Goal: Task Accomplishment & Management: Complete application form

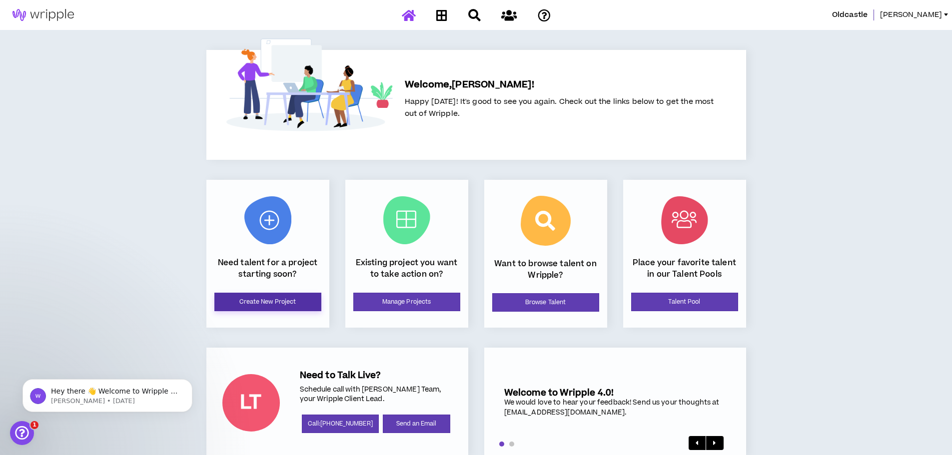
drag, startPoint x: 267, startPoint y: 302, endPoint x: 859, endPoint y: 249, distance: 594.8
click at [267, 302] on link "Create New Project" at bounding box center [267, 302] width 107 height 18
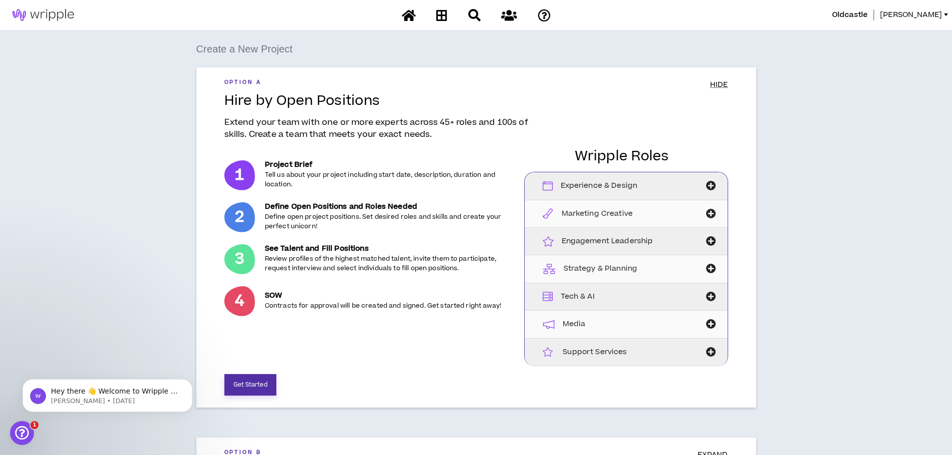
click at [275, 384] on button "Get Started" at bounding box center [250, 384] width 52 height 21
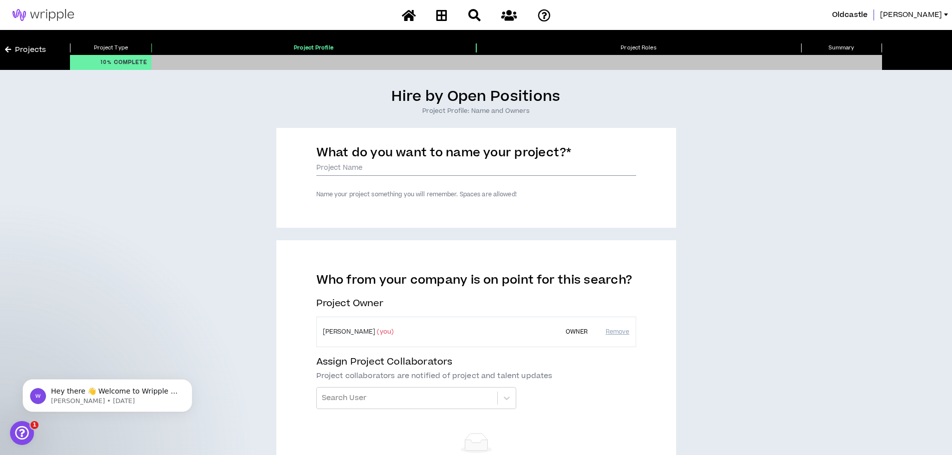
click at [377, 171] on input "What do you want to name your project? *" at bounding box center [476, 168] width 320 height 15
paste input "Oldcastle APG Multi-Brand Product & Brand Education eLearning Course"
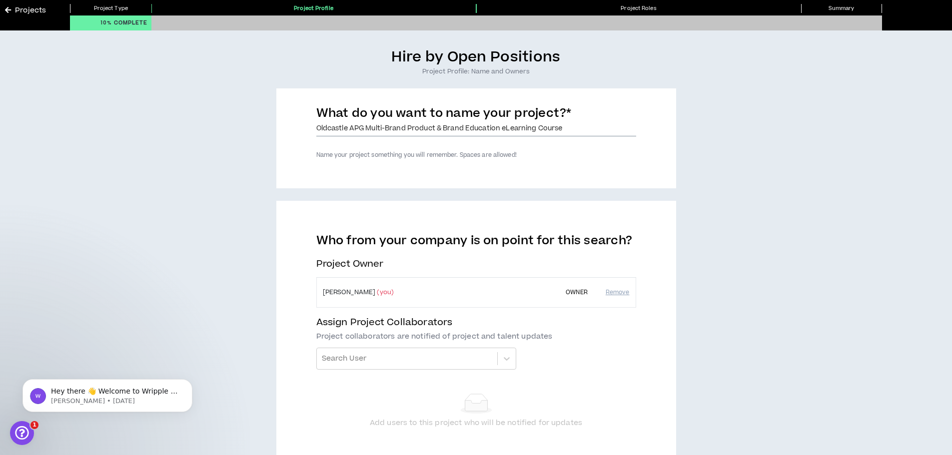
scroll to position [100, 0]
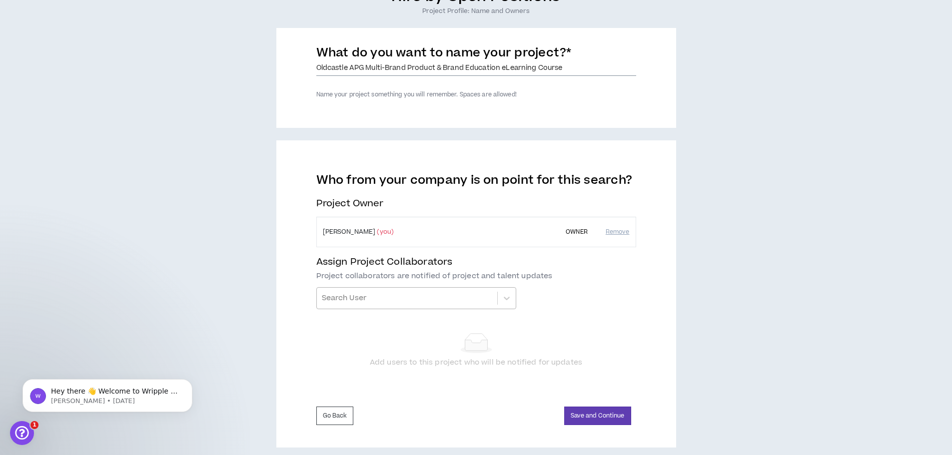
type input "Oldcastle APG Multi-Brand Product & Brand Education eLearning Course"
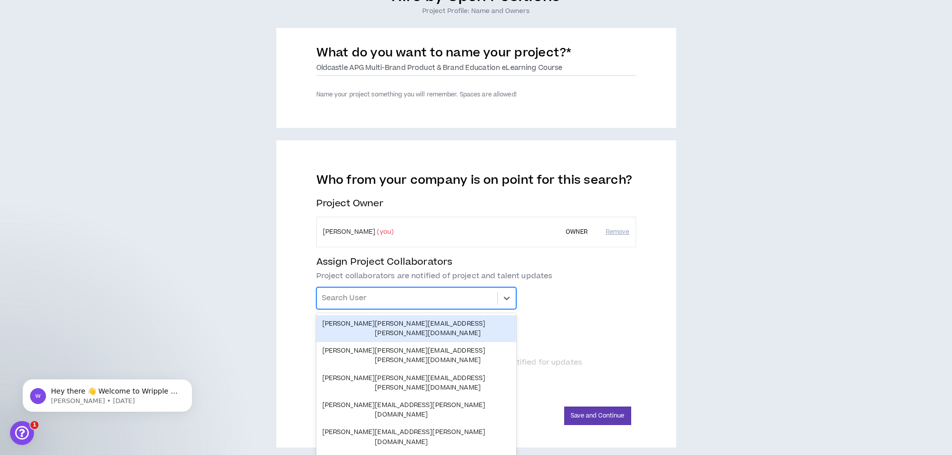
click at [377, 297] on div at bounding box center [407, 298] width 170 height 17
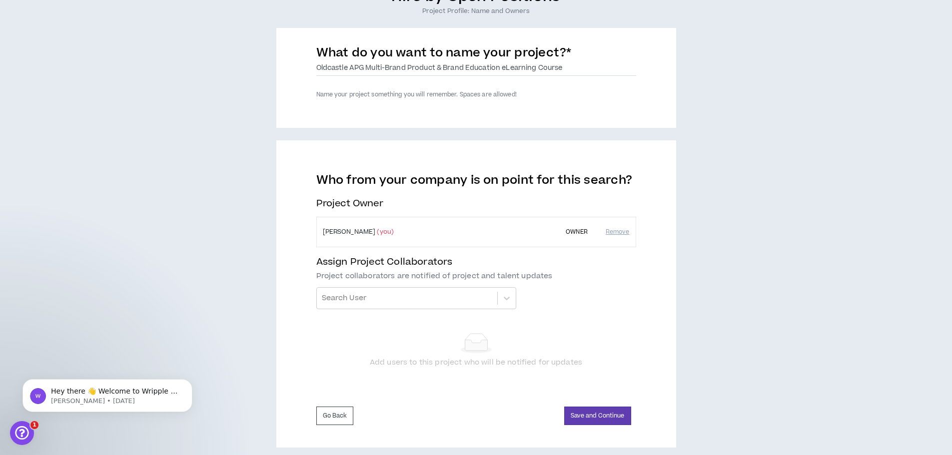
click at [623, 313] on div "Who from your company is on point for this search? Project Owner [PERSON_NAME] …" at bounding box center [476, 278] width 320 height 211
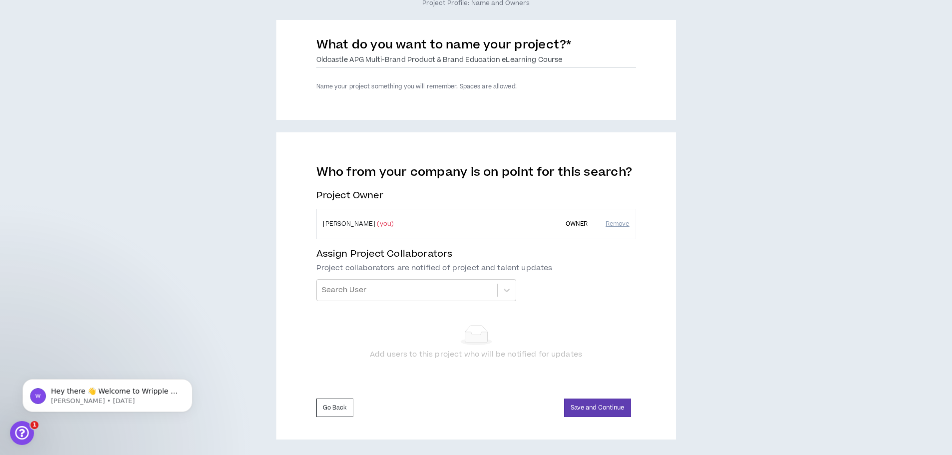
scroll to position [110, 0]
click at [605, 405] on button "Save and Continue" at bounding box center [597, 406] width 67 height 18
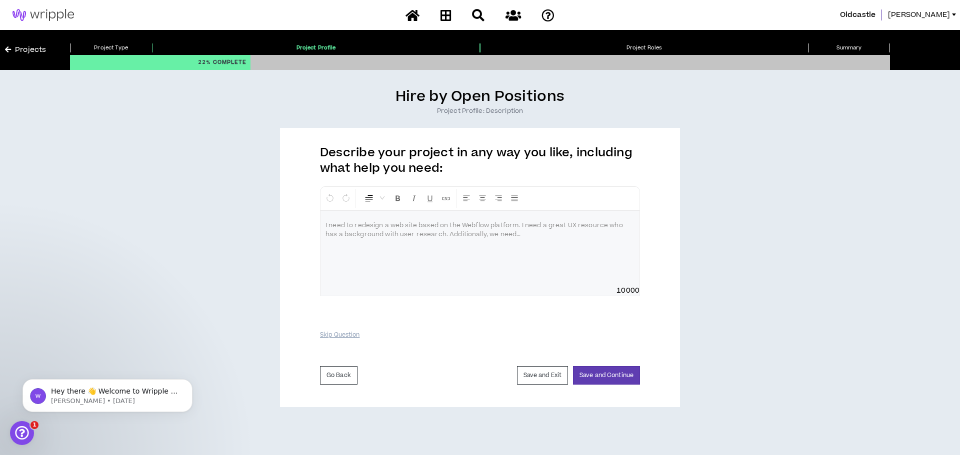
click at [367, 228] on p at bounding box center [479, 226] width 309 height 10
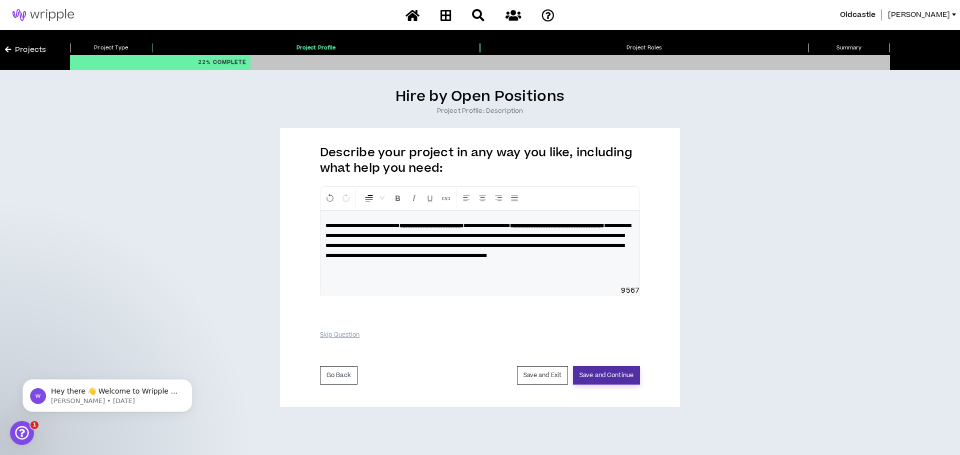
click at [619, 378] on button "Save and Continue" at bounding box center [606, 375] width 67 height 18
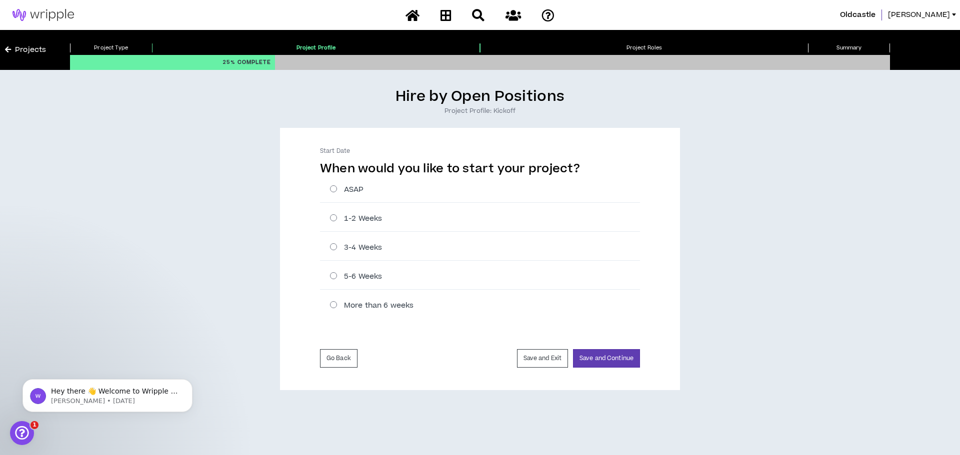
drag, startPoint x: 334, startPoint y: 191, endPoint x: 421, endPoint y: 207, distance: 88.5
click at [334, 191] on label "ASAP" at bounding box center [485, 189] width 310 height 10
radio input "****"
click at [629, 355] on button "Save and Continue" at bounding box center [606, 358] width 67 height 18
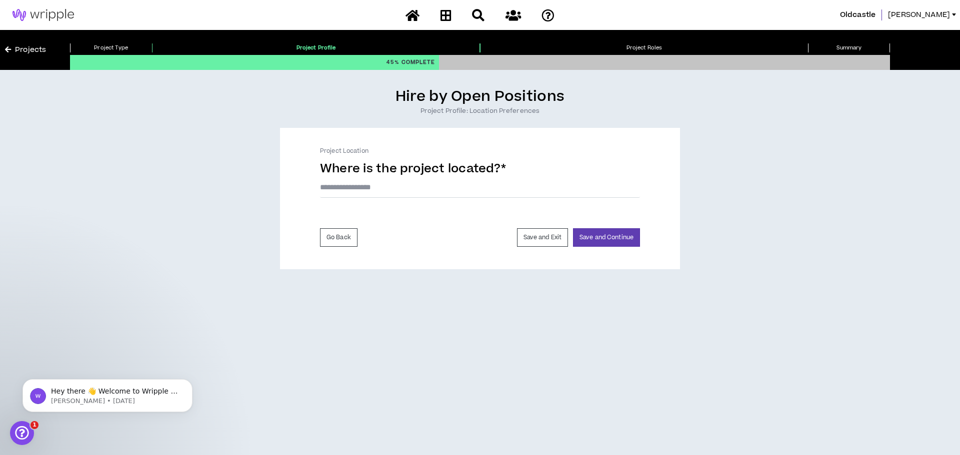
click at [383, 203] on div "Where is the project located? * The project location field is required." at bounding box center [480, 183] width 320 height 44
click at [396, 188] on input "text" at bounding box center [480, 187] width 320 height 21
click at [617, 242] on button "Save and Continue" at bounding box center [606, 237] width 67 height 18
drag, startPoint x: 399, startPoint y: 186, endPoint x: 301, endPoint y: 199, distance: 98.9
click at [301, 199] on div "Project Location Where is the project located? * ******** The project location …" at bounding box center [480, 198] width 400 height 141
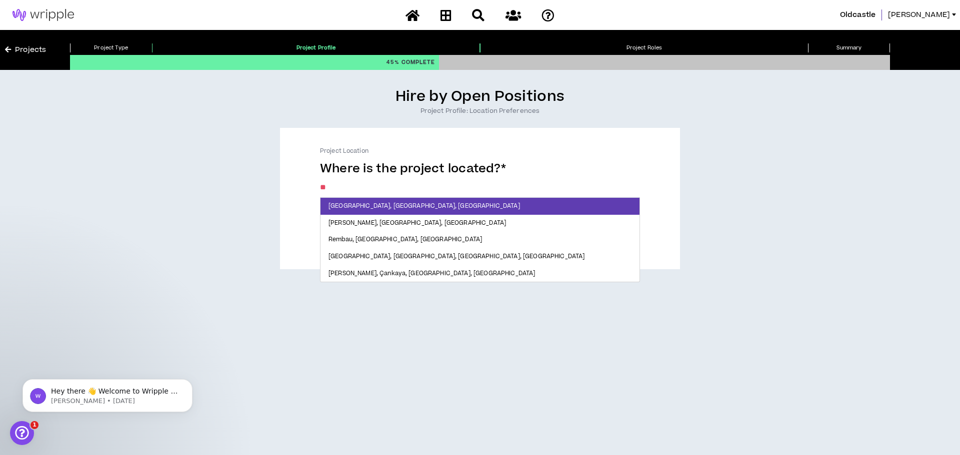
type input "*"
type input "****"
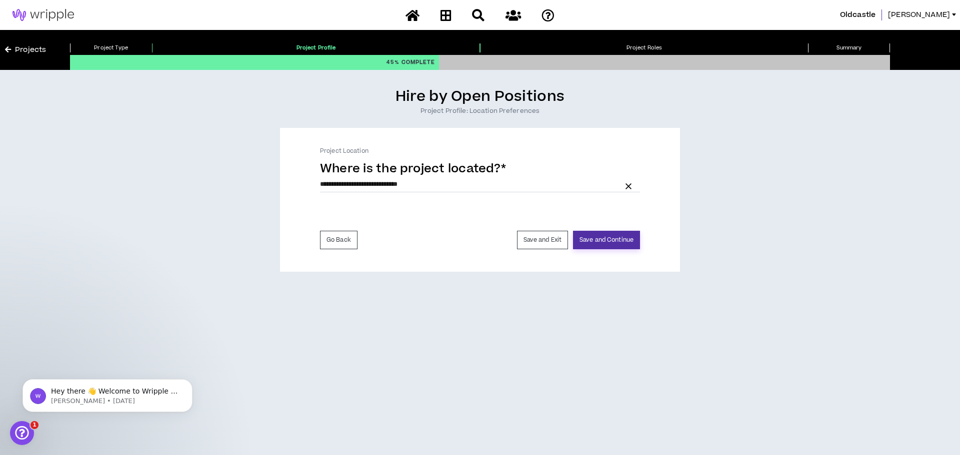
click at [607, 245] on button "Save and Continue" at bounding box center [606, 240] width 67 height 18
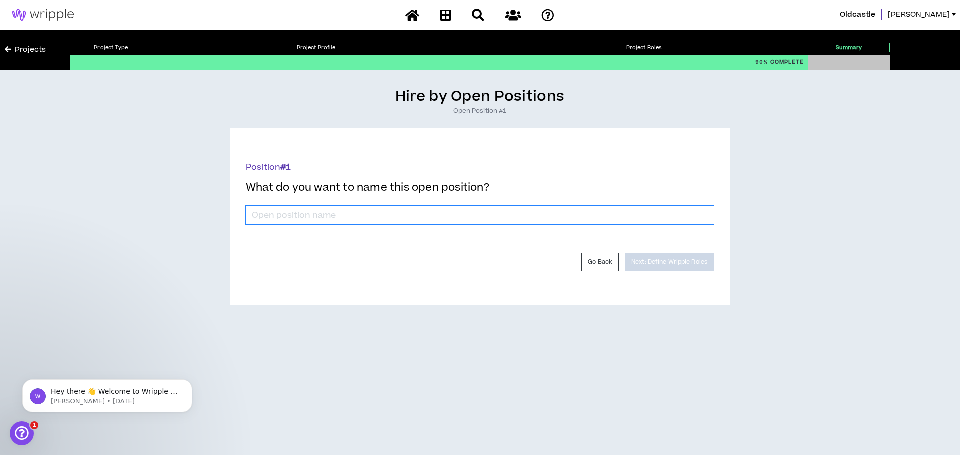
click at [392, 218] on input "*" at bounding box center [480, 215] width 468 height 19
type input "LMS Creator"
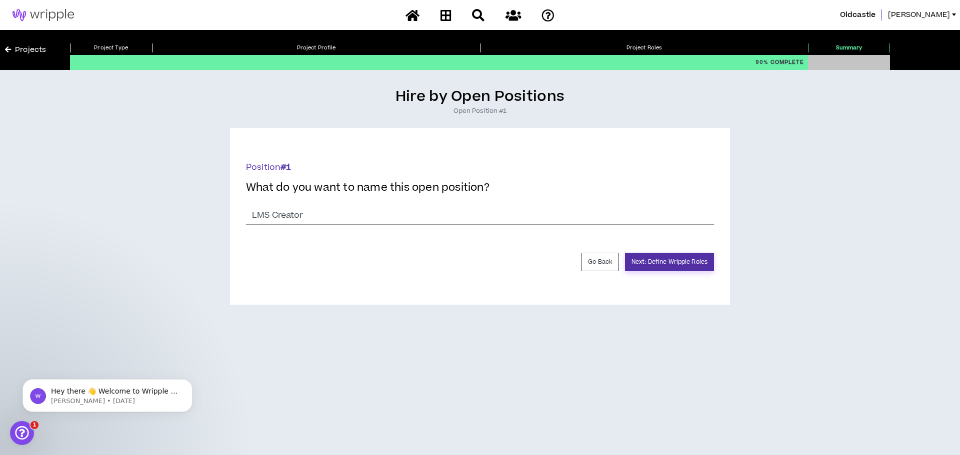
click at [673, 259] on button "Next: Define Wripple Roles" at bounding box center [669, 262] width 89 height 18
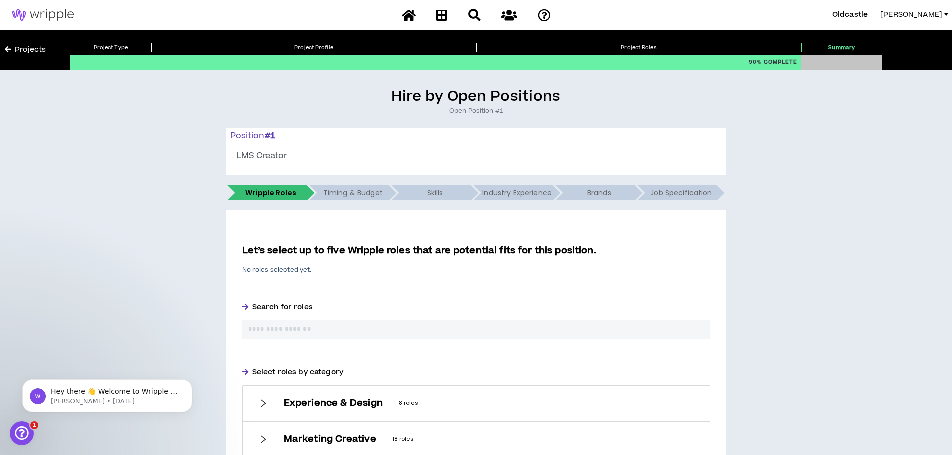
click at [318, 148] on div "The position name field if required" at bounding box center [476, 148] width 492 height 0
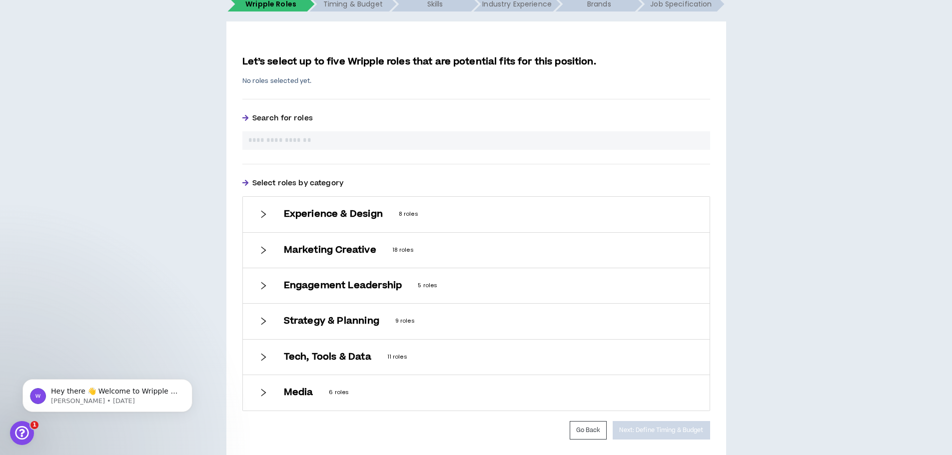
scroll to position [224, 0]
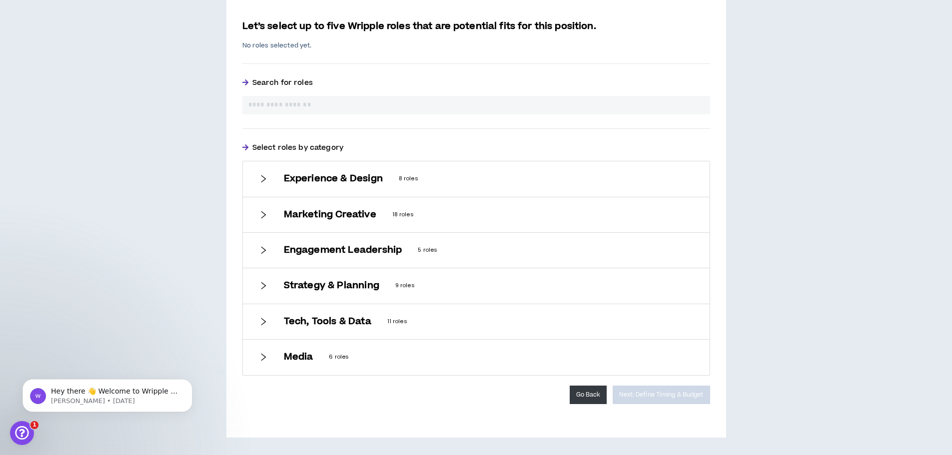
click at [588, 398] on button "Go Back" at bounding box center [588, 395] width 37 height 18
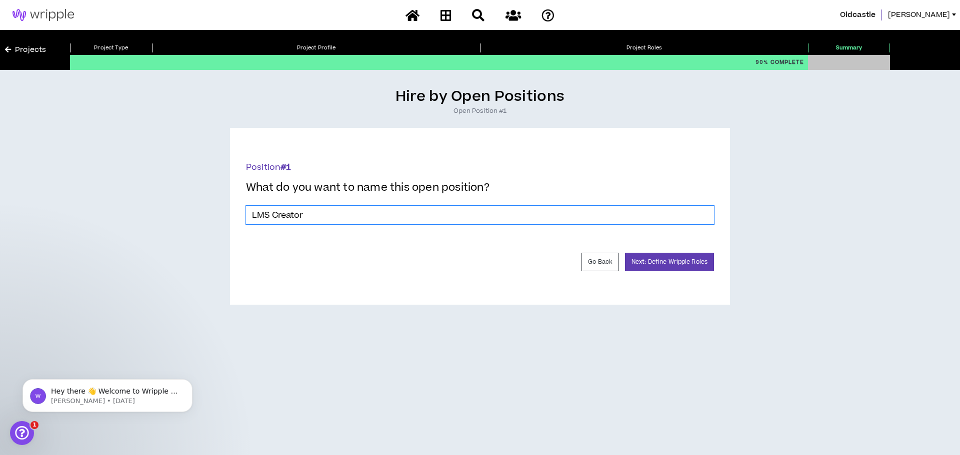
click at [326, 212] on input "LMS Creator" at bounding box center [480, 215] width 468 height 19
type input "LMS Creator (Graphic)"
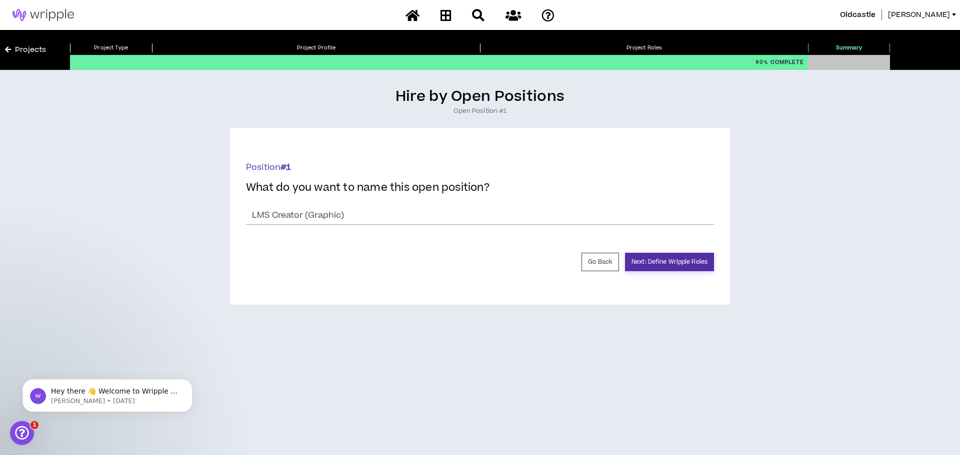
click at [677, 266] on button "Next: Define Wripple Roles" at bounding box center [669, 262] width 89 height 18
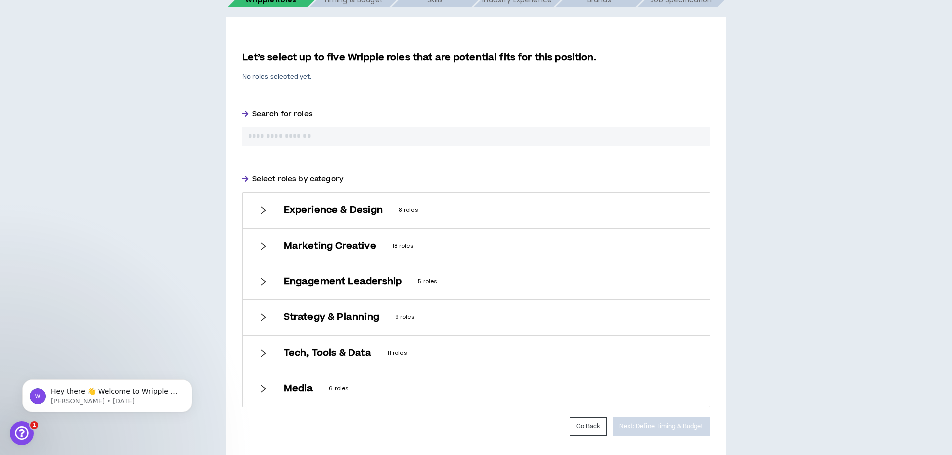
scroll to position [200, 0]
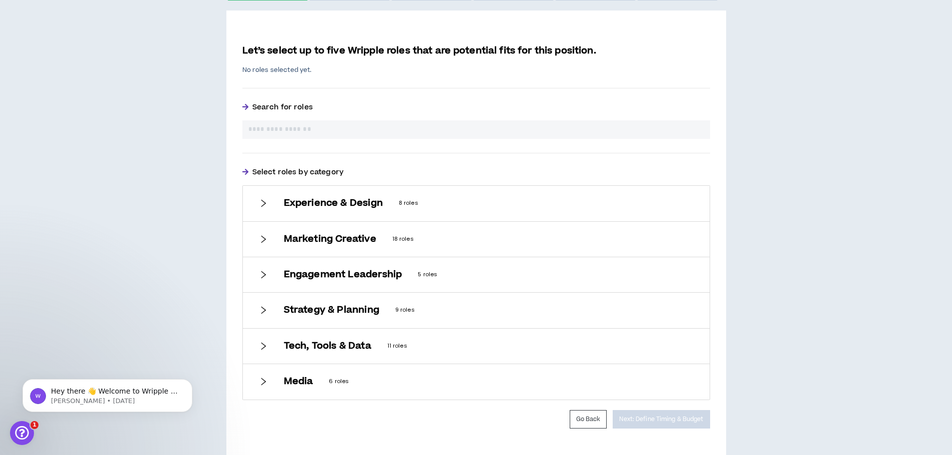
click at [258, 205] on div "Experience & Design 8 roles" at bounding box center [476, 203] width 467 height 35
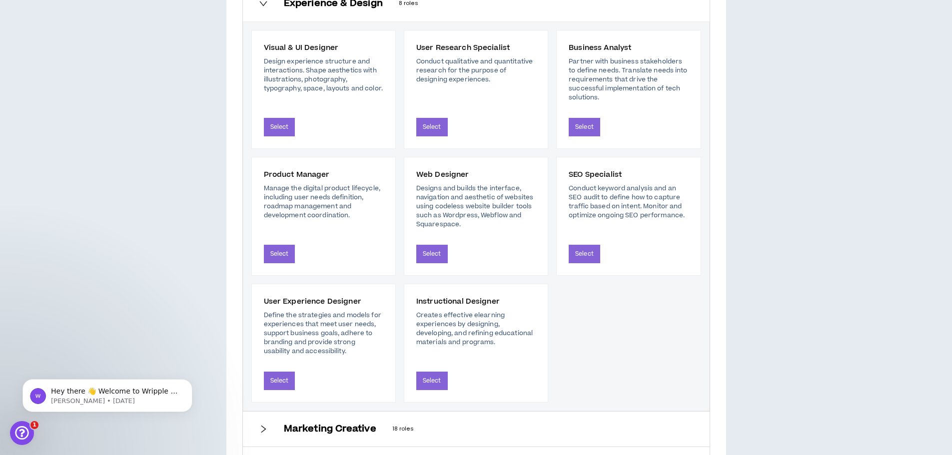
scroll to position [450, 0]
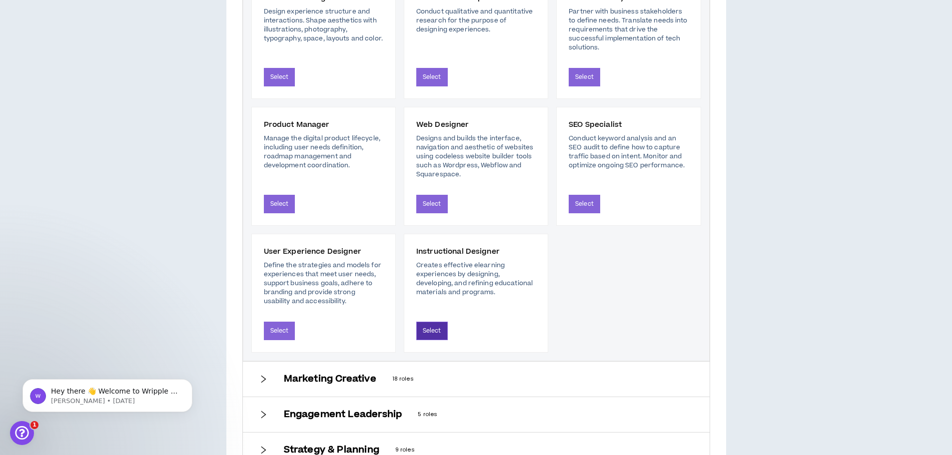
click at [431, 332] on button "Select" at bounding box center [431, 331] width 31 height 18
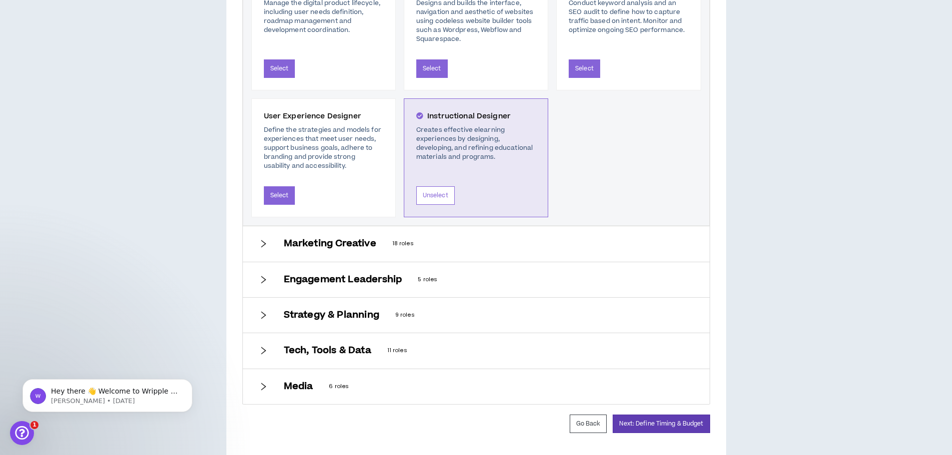
scroll to position [623, 0]
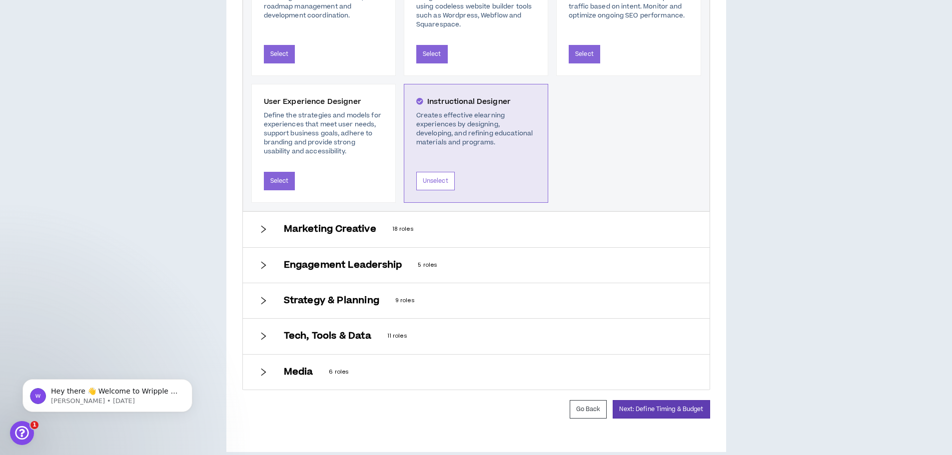
click at [262, 228] on icon "right" at bounding box center [263, 229] width 9 height 9
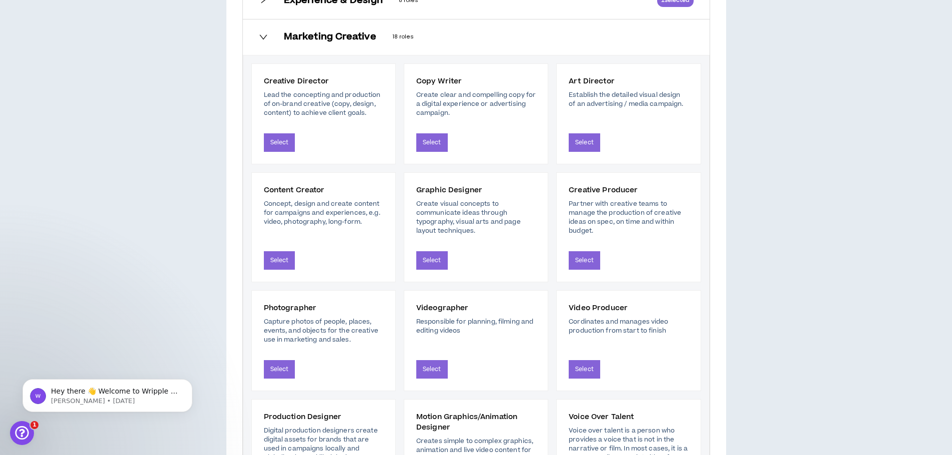
scroll to position [423, 0]
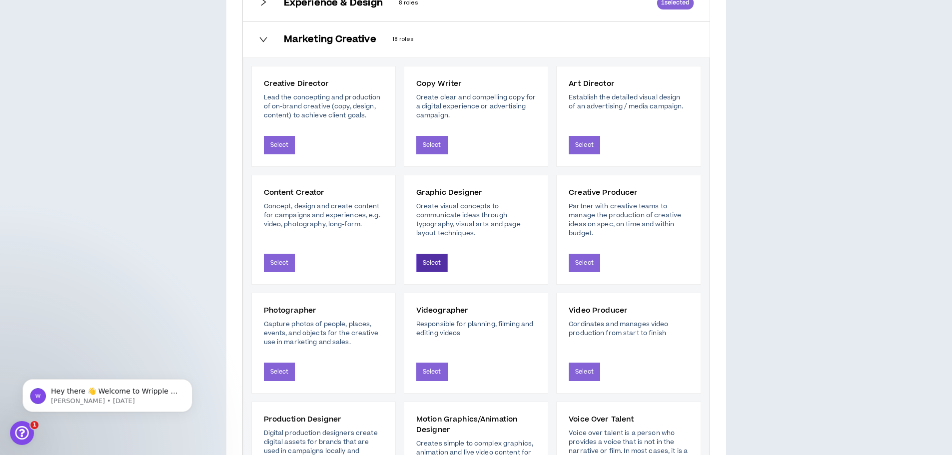
click at [432, 270] on button "Select" at bounding box center [431, 263] width 31 height 18
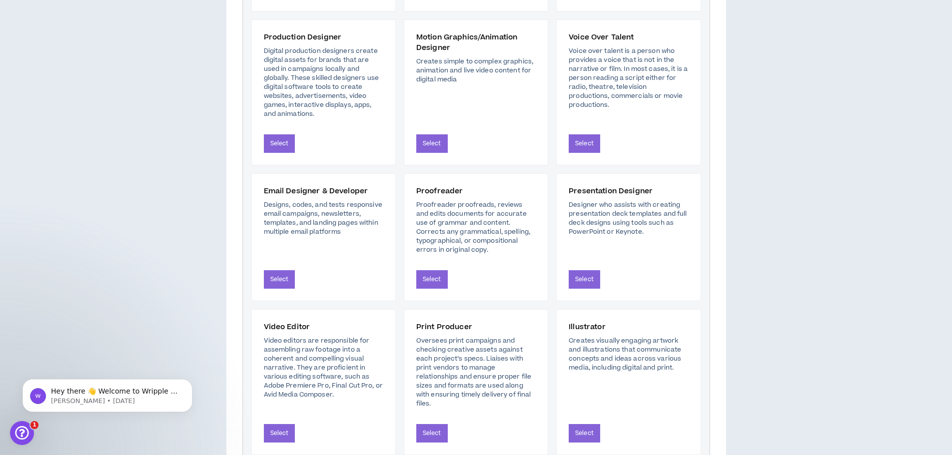
scroll to position [823, 0]
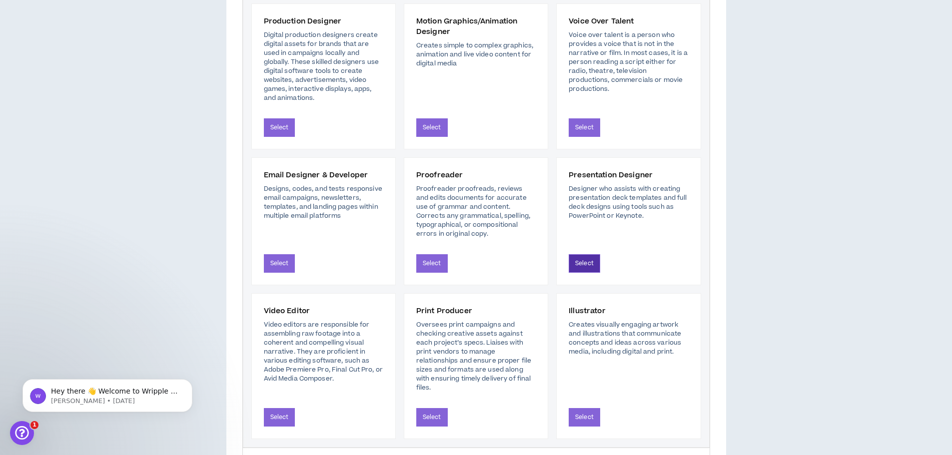
click at [586, 267] on button "Select" at bounding box center [584, 263] width 31 height 18
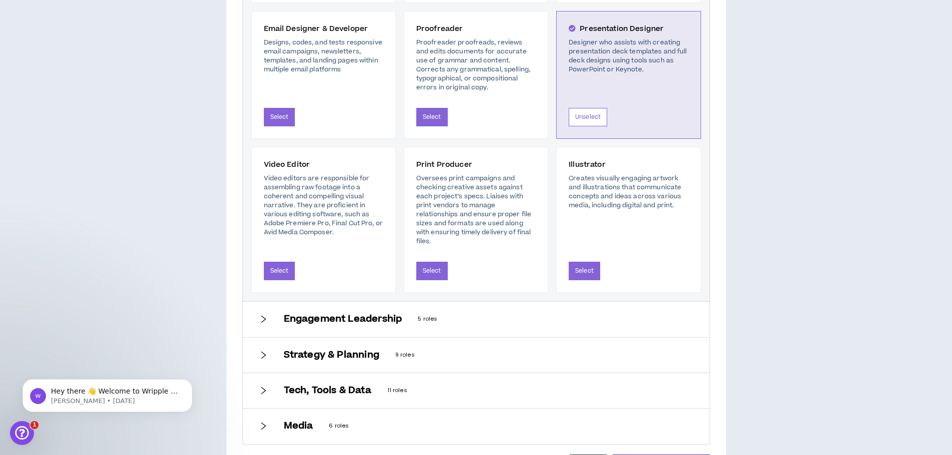
scroll to position [973, 0]
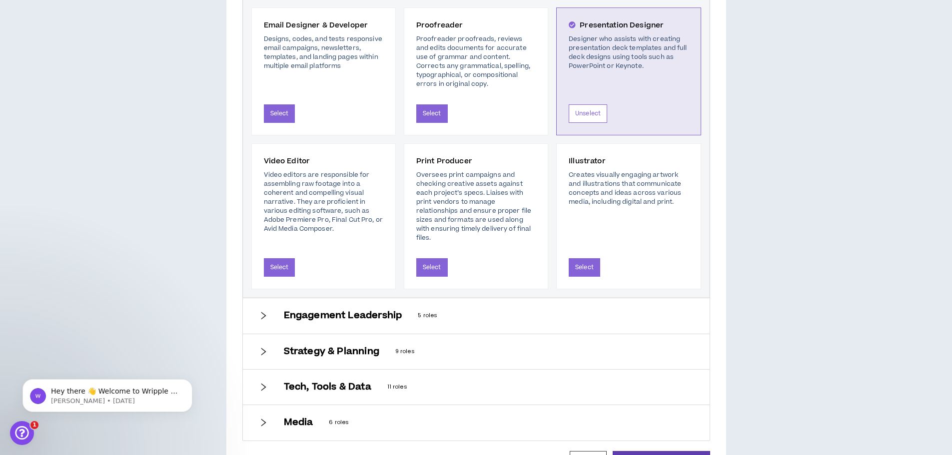
click at [269, 316] on div "Engagement Leadership 5 roles" at bounding box center [476, 315] width 467 height 35
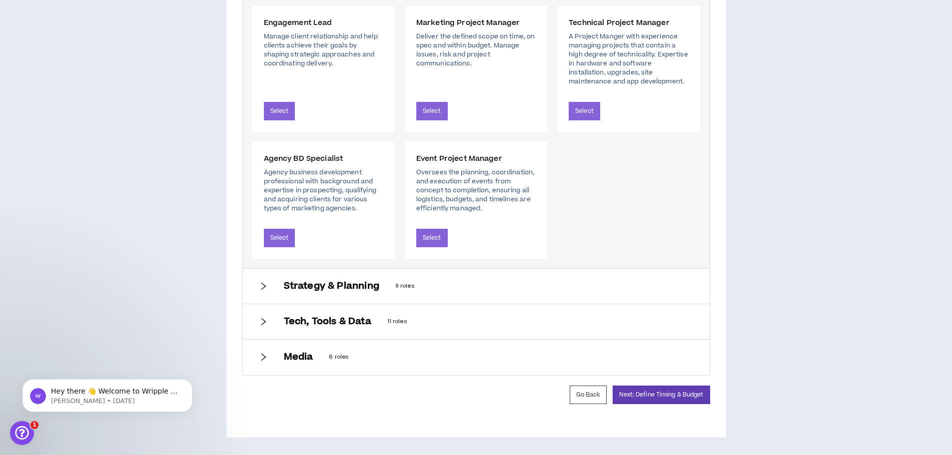
scroll to position [513, 0]
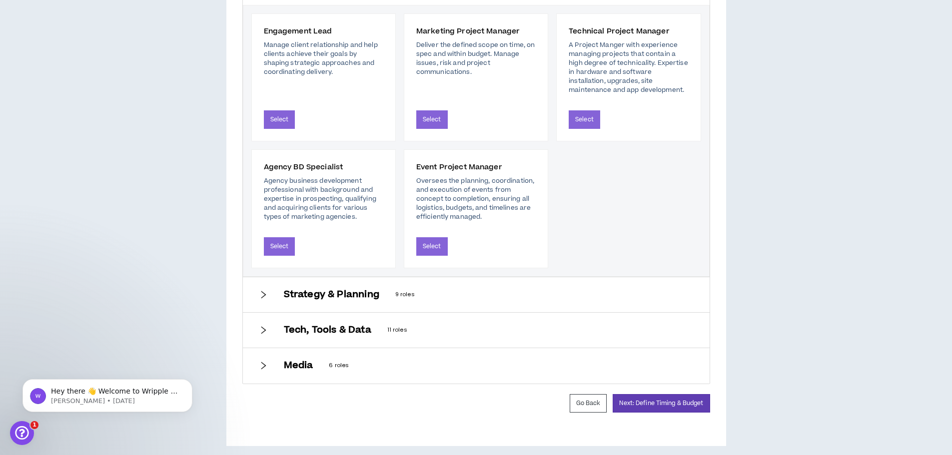
click at [267, 298] on icon "right" at bounding box center [263, 294] width 9 height 9
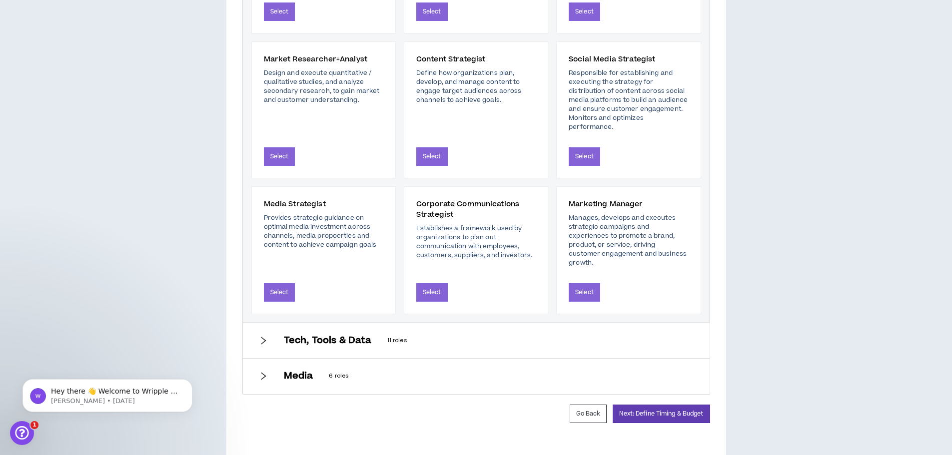
scroll to position [650, 0]
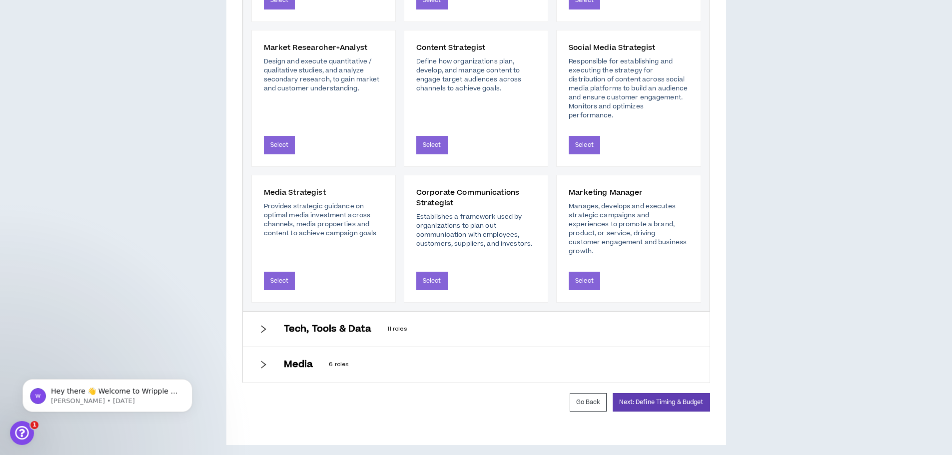
click at [267, 325] on icon "right" at bounding box center [263, 329] width 9 height 9
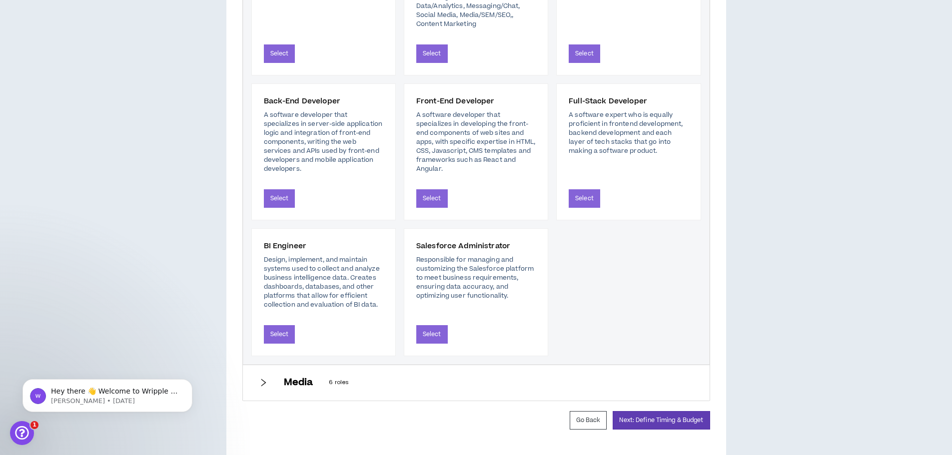
scroll to position [803, 0]
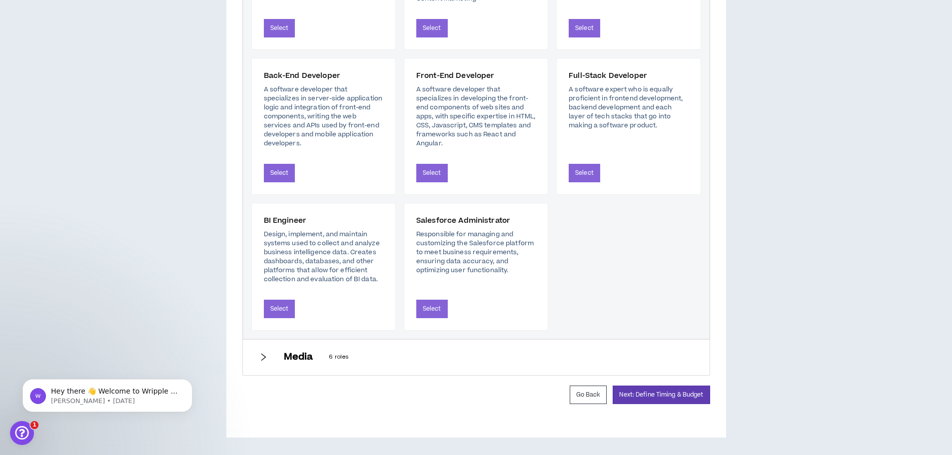
click at [279, 355] on div "Media 6 roles" at bounding box center [476, 357] width 467 height 35
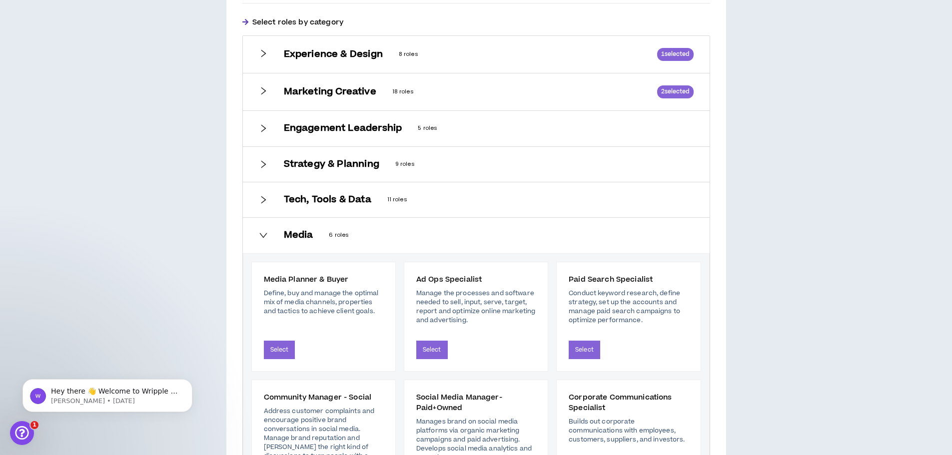
scroll to position [522, 0]
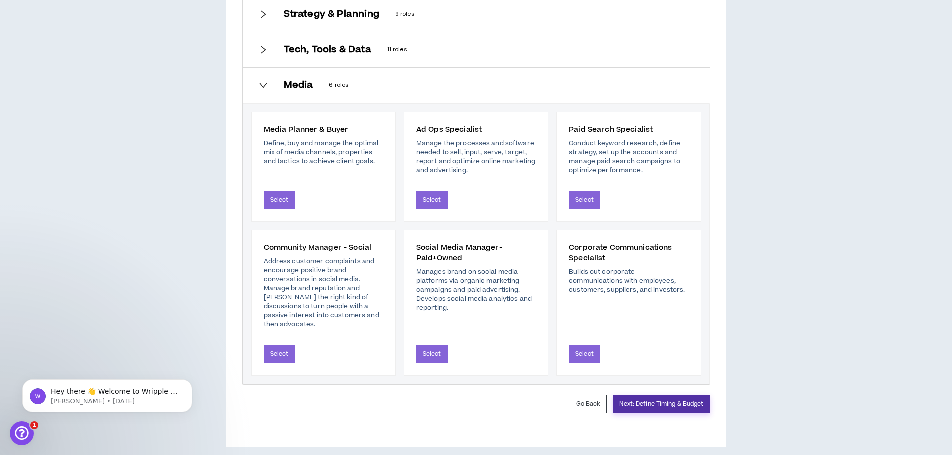
click at [670, 400] on button "Next: Define Timing & Budget" at bounding box center [661, 404] width 97 height 18
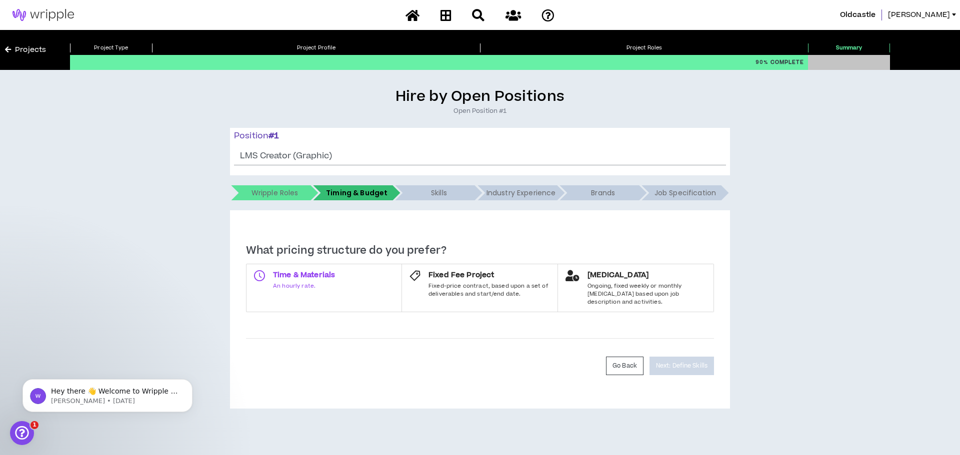
click at [321, 299] on label "Time & Materials An hourly rate." at bounding box center [324, 288] width 156 height 48
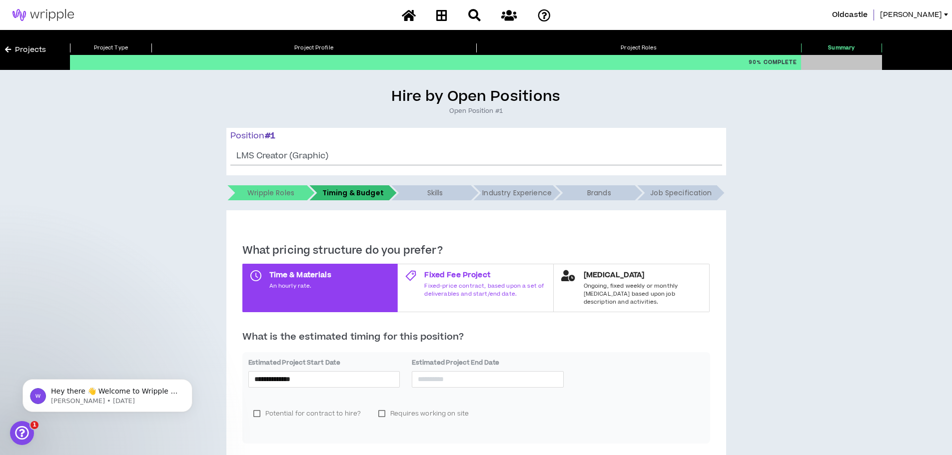
click at [481, 289] on span "Fixed-price contract, based upon a set of deliverables and start/end date." at bounding box center [484, 289] width 121 height 15
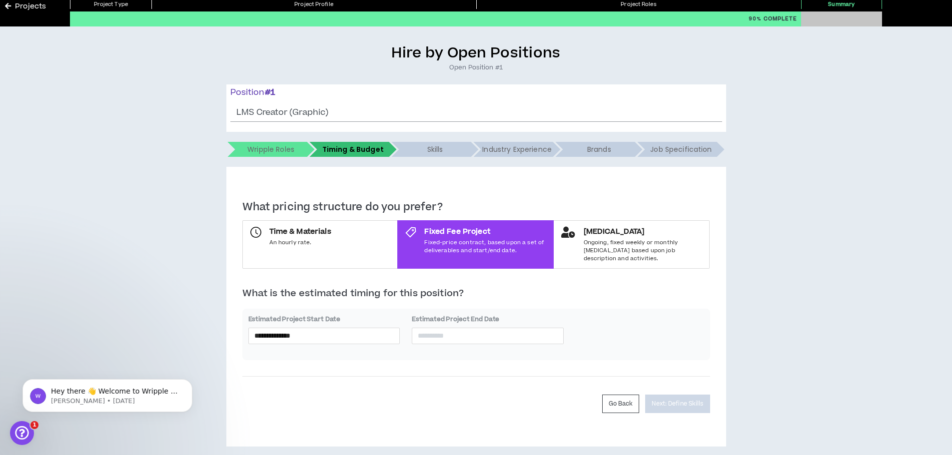
scroll to position [44, 0]
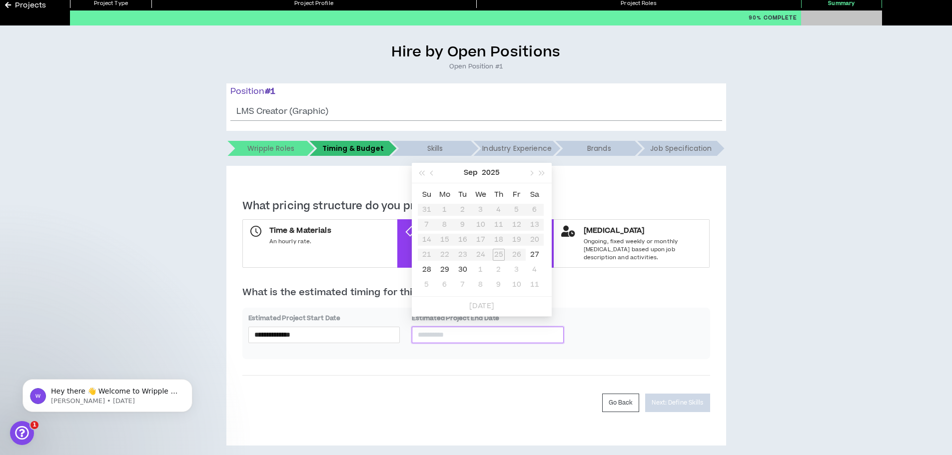
click at [459, 329] on input at bounding box center [488, 334] width 140 height 11
type input "**********"
click at [688, 299] on div "**********" at bounding box center [476, 322] width 468 height 73
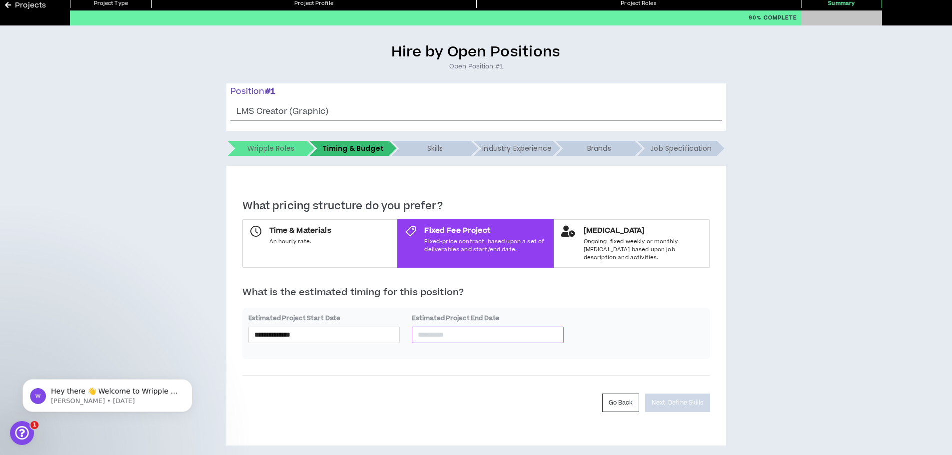
click at [508, 329] on input at bounding box center [488, 334] width 140 height 11
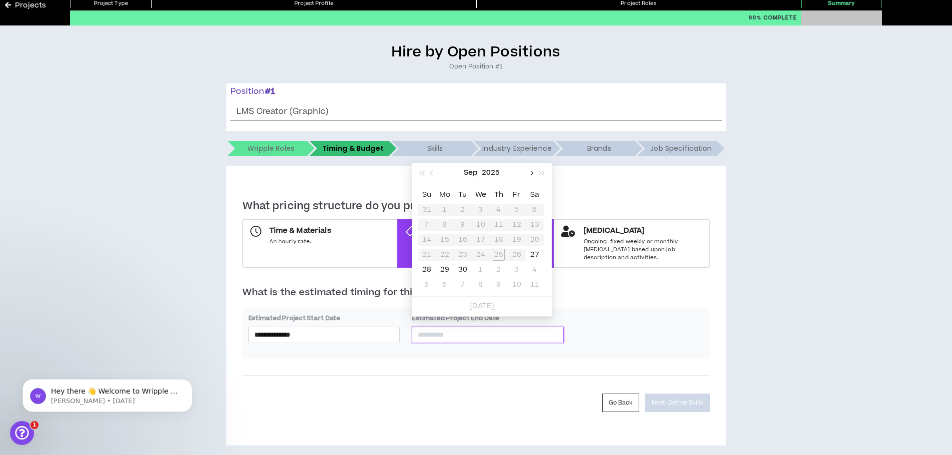
click at [530, 175] on span "button" at bounding box center [530, 173] width 5 height 5
type input "**********"
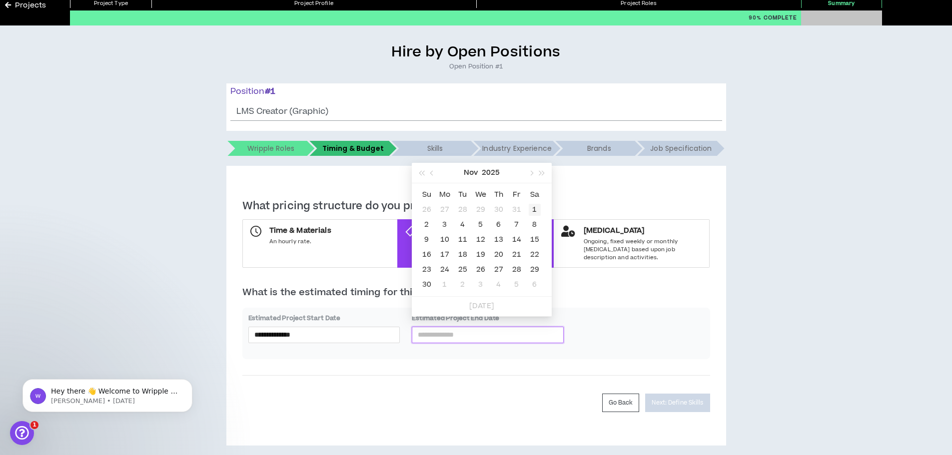
type input "**********"
click at [520, 259] on div "21" at bounding box center [517, 255] width 12 height 12
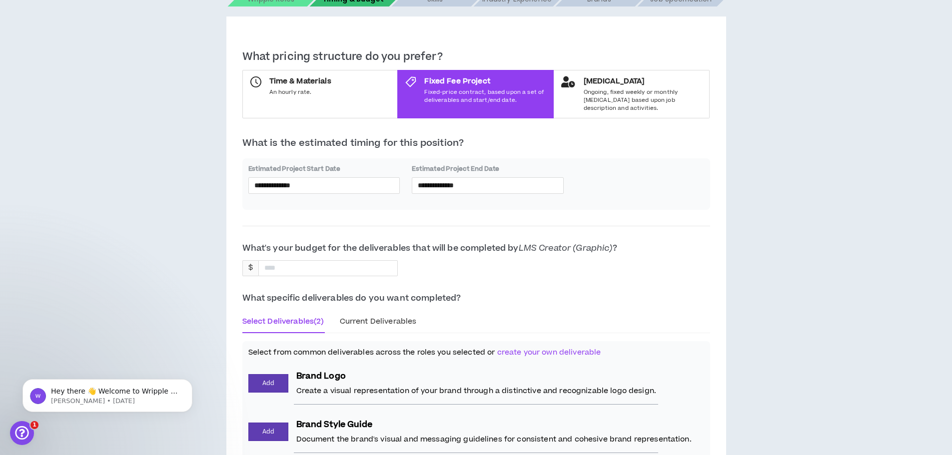
scroll to position [194, 0]
click at [318, 260] on div at bounding box center [328, 268] width 140 height 16
click at [307, 260] on div at bounding box center [328, 268] width 140 height 16
click at [277, 260] on input at bounding box center [283, 267] width 48 height 15
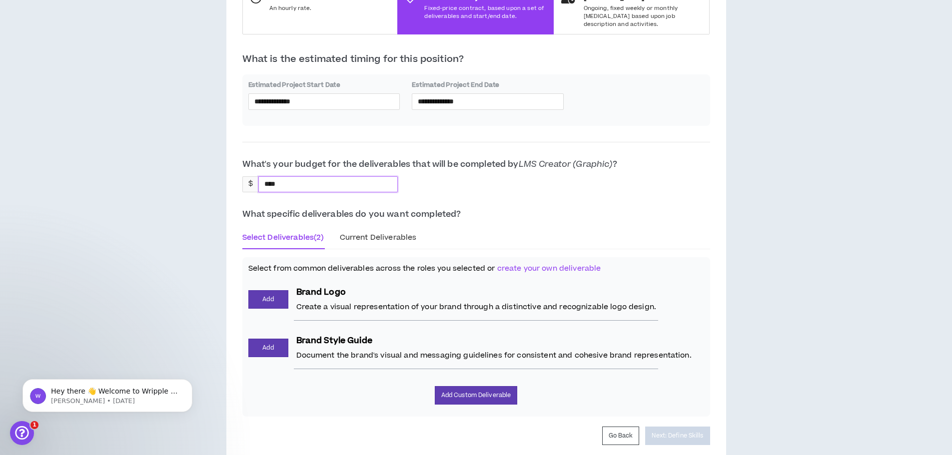
scroll to position [311, 0]
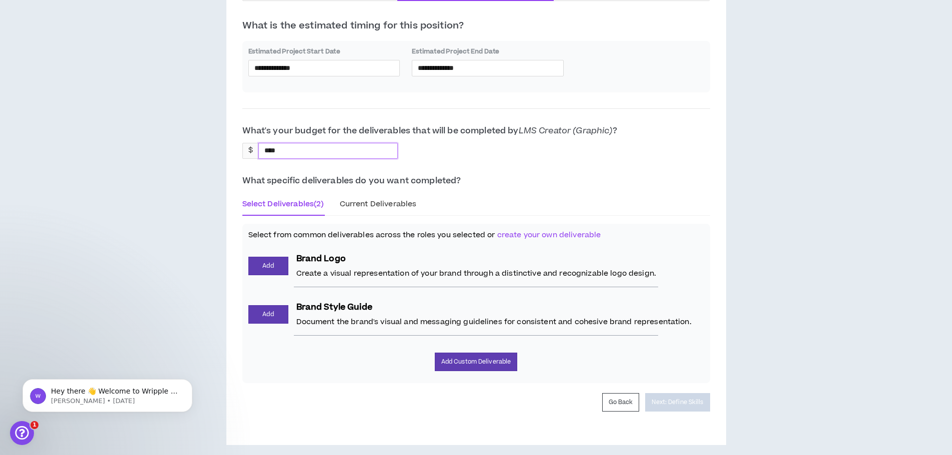
type input "****"
click at [386, 199] on span "Current Deliverables" at bounding box center [378, 204] width 77 height 10
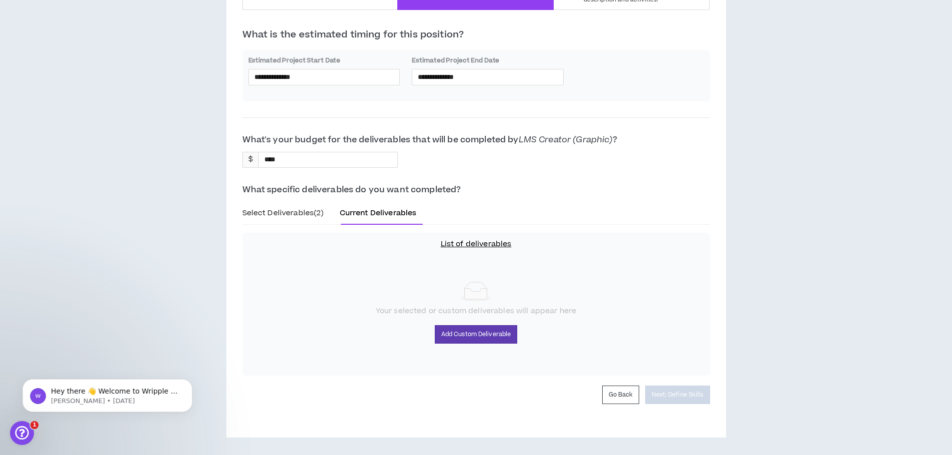
scroll to position [294, 0]
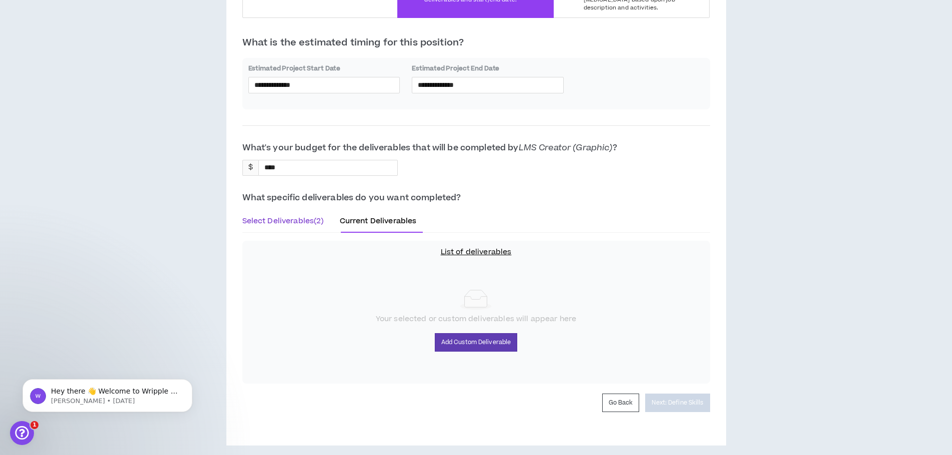
click at [285, 216] on span "Select Deliverables (2)" at bounding box center [282, 221] width 81 height 10
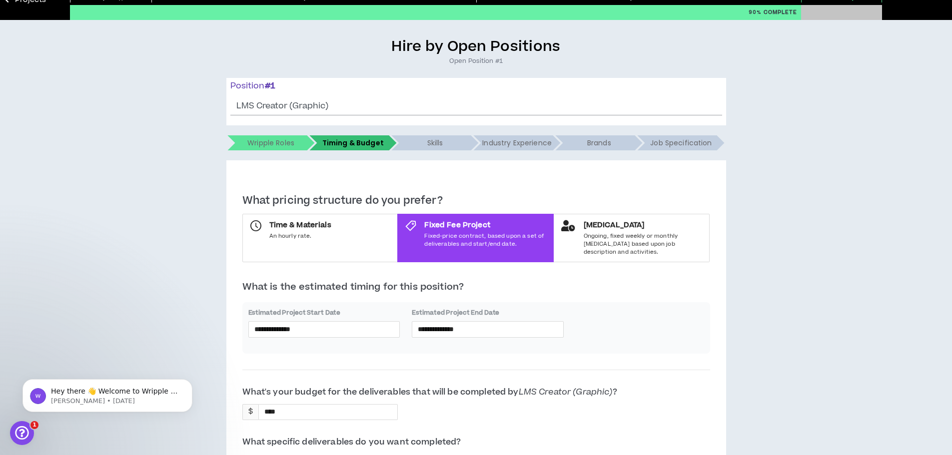
scroll to position [0, 0]
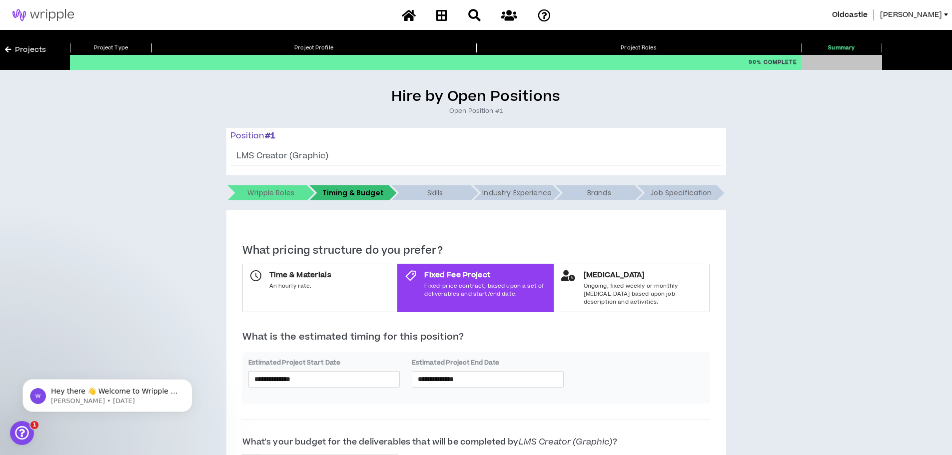
click at [34, 48] on link "Projects" at bounding box center [25, 49] width 41 height 11
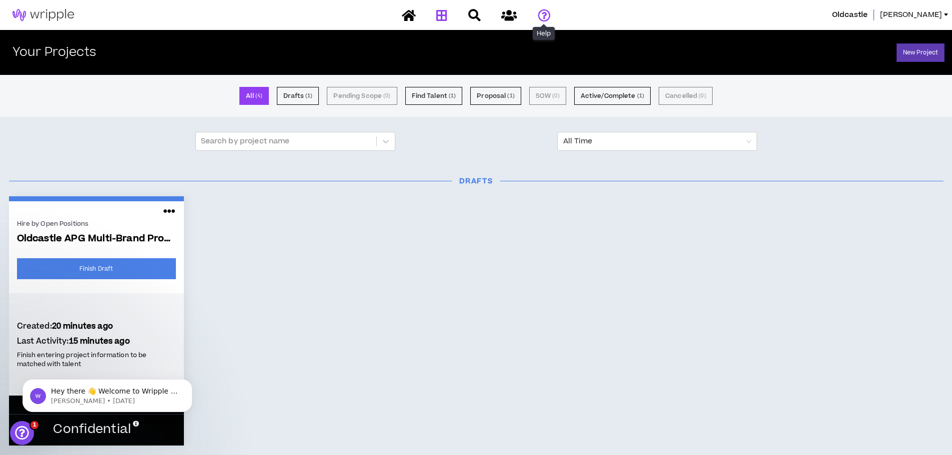
click at [543, 17] on icon at bounding box center [544, 15] width 12 height 12
drag, startPoint x: 40, startPoint y: 13, endPoint x: 38, endPoint y: 18, distance: 5.4
click at [40, 14] on img at bounding box center [43, 15] width 86 height 12
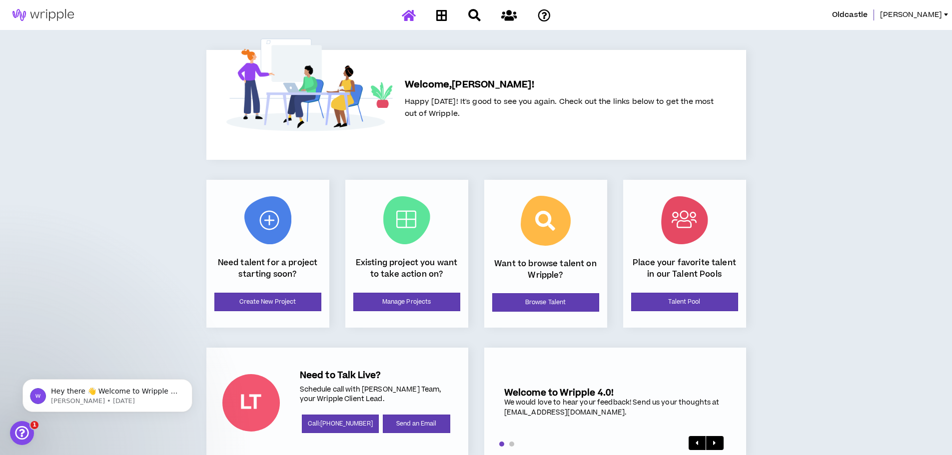
scroll to position [22, 0]
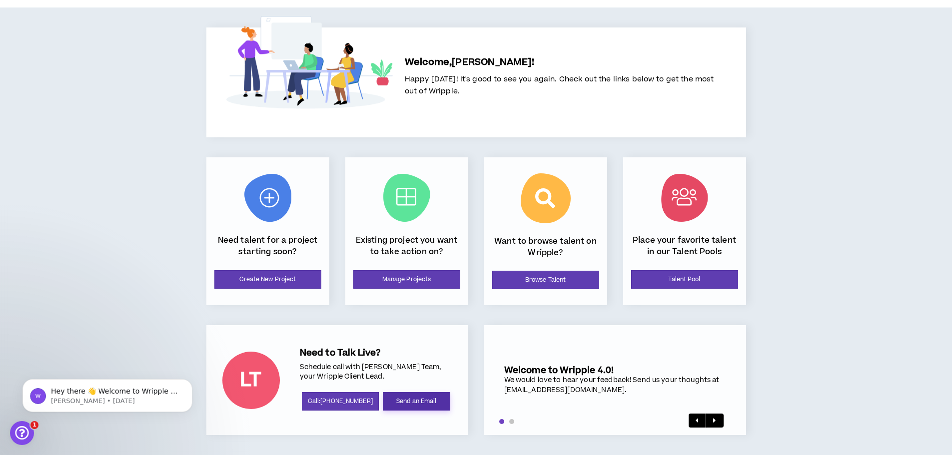
click at [426, 402] on link "Send an Email" at bounding box center [416, 401] width 67 height 18
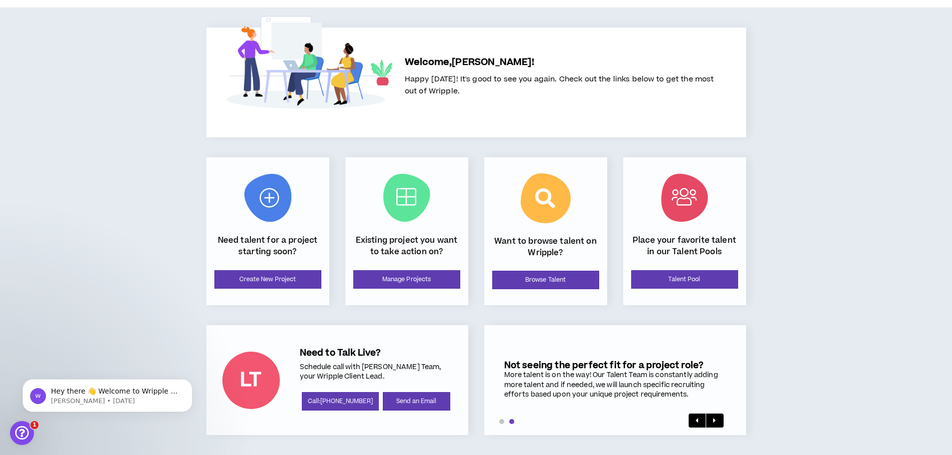
click at [896, 196] on div "Oldcastle [PERSON_NAME] Welcome, [PERSON_NAME] ! Happy [DATE]! It's good to see…" at bounding box center [476, 217] width 952 height 478
